Goal: Information Seeking & Learning: Understand process/instructions

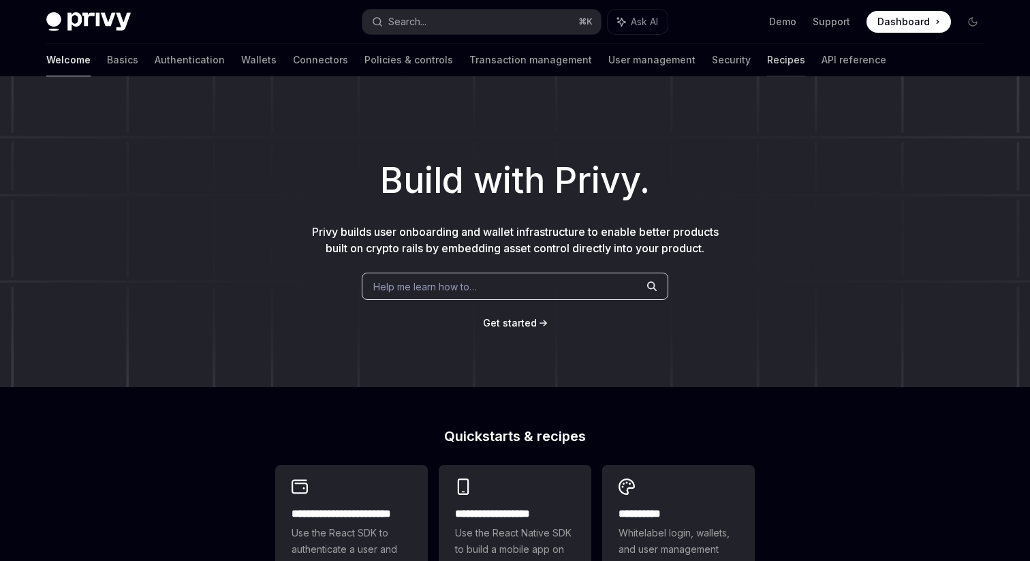
click at [767, 65] on link "Recipes" at bounding box center [786, 60] width 38 height 33
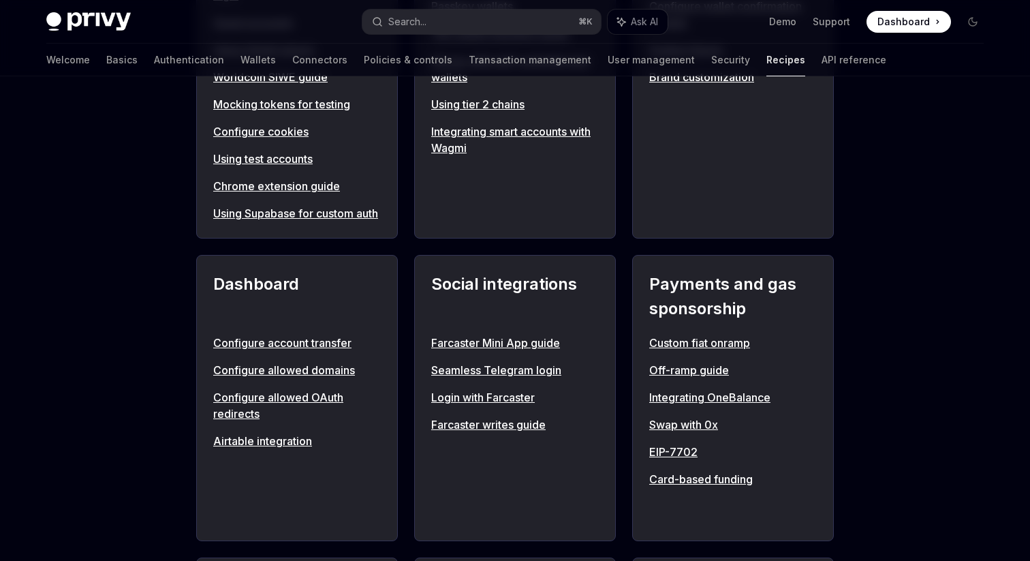
scroll to position [881, 0]
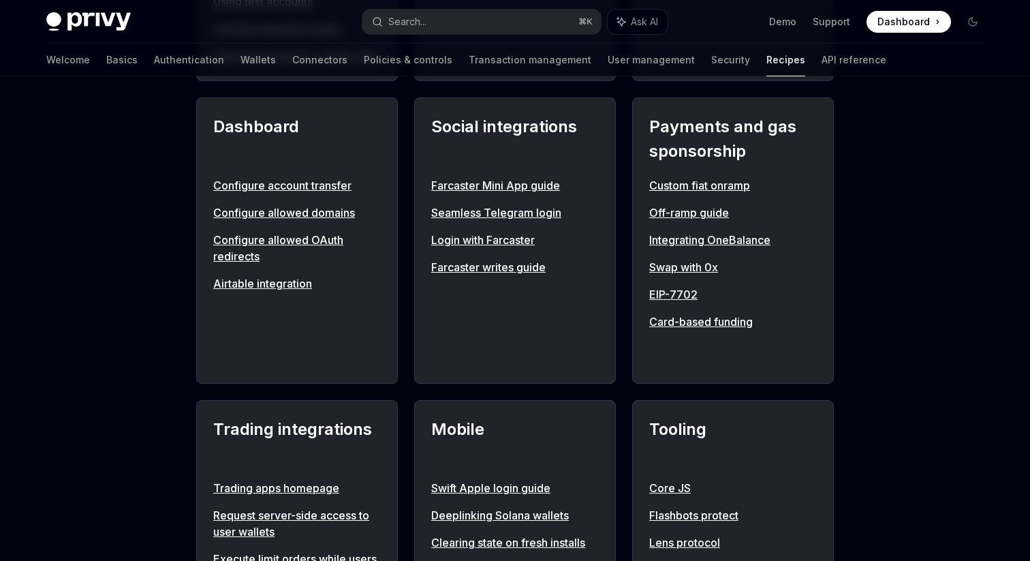
click at [706, 248] on link "Integrating OneBalance" at bounding box center [734, 240] width 168 height 16
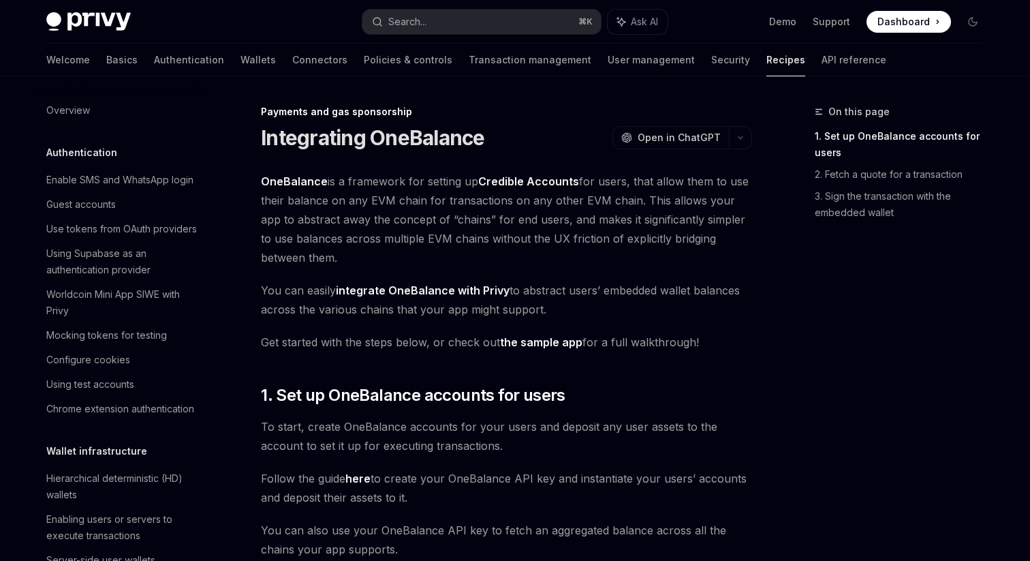
scroll to position [1051, 0]
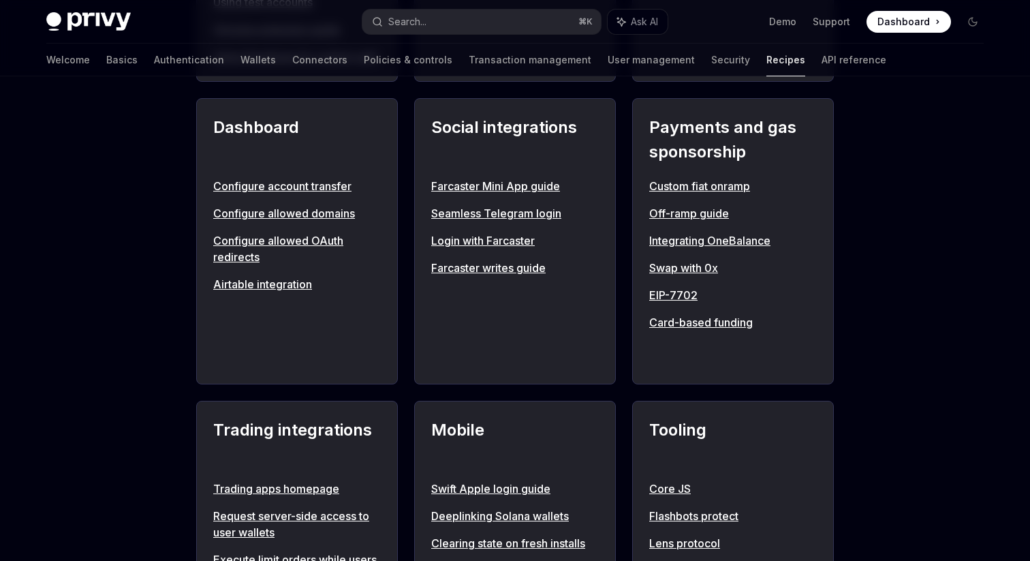
scroll to position [881, 0]
click at [701, 275] on link "Swap with 0x" at bounding box center [734, 267] width 168 height 16
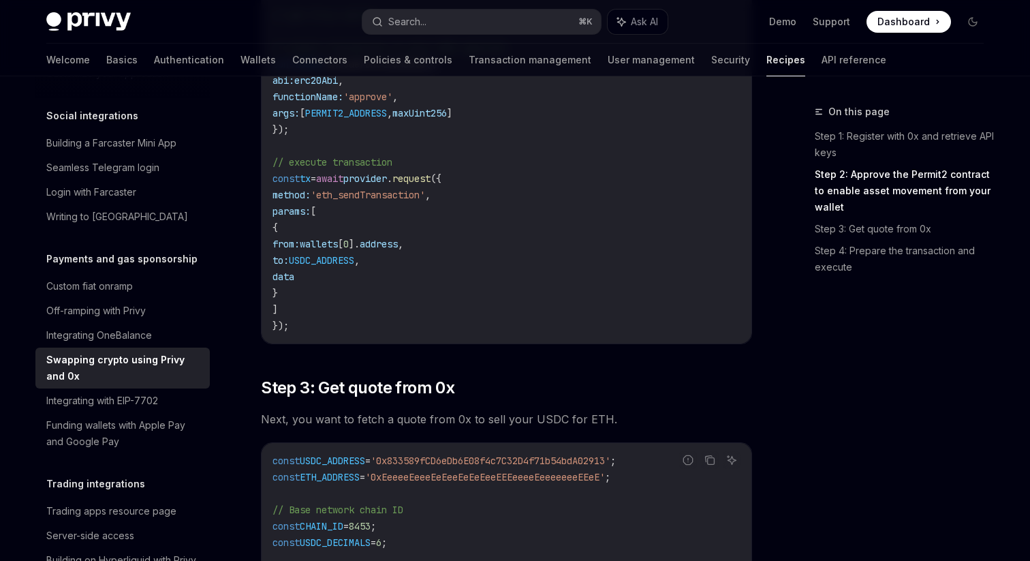
type textarea "*"
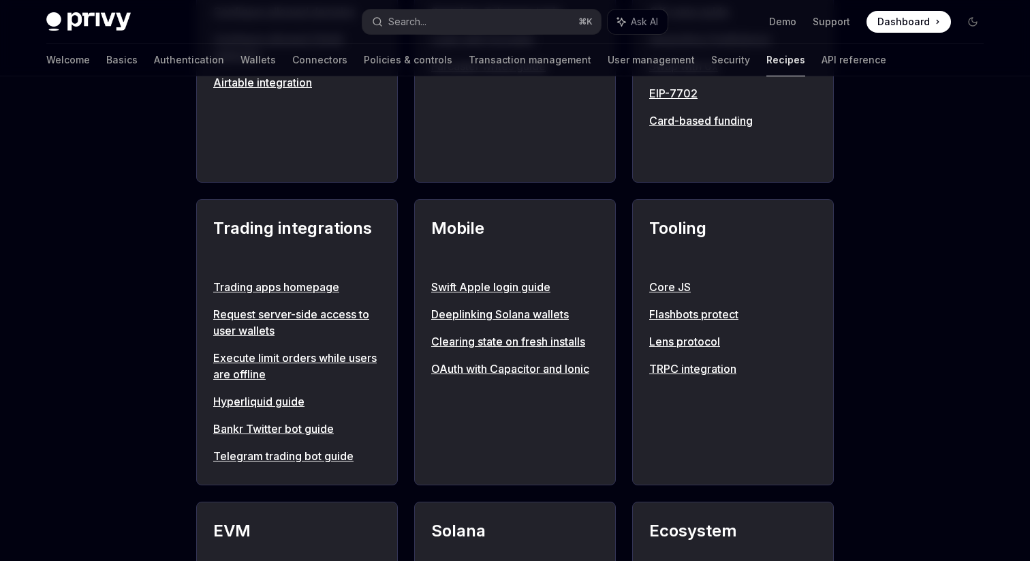
scroll to position [1091, 0]
